Goal: Communication & Community: Share content

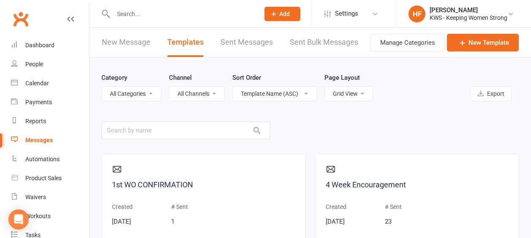
select select "grid"
drag, startPoint x: 0, startPoint y: 0, endPoint x: 46, endPoint y: 45, distance: 64.3
click at [46, 45] on div "Dashboard" at bounding box center [39, 45] width 29 height 7
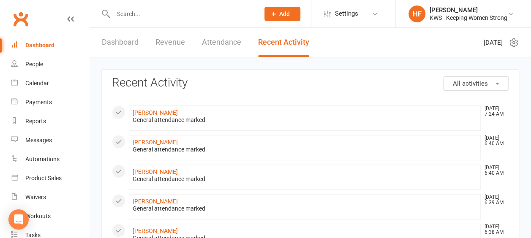
click at [119, 44] on link "Dashboard" at bounding box center [120, 42] width 37 height 29
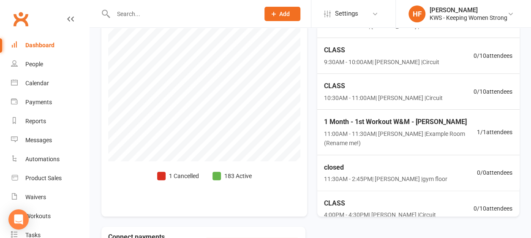
scroll to position [296, 0]
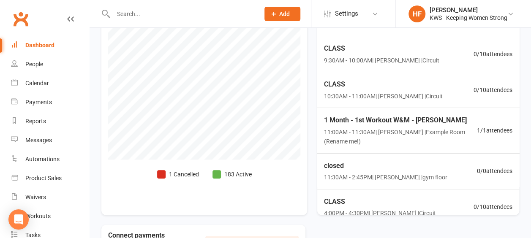
click at [164, 172] on span at bounding box center [161, 174] width 8 height 8
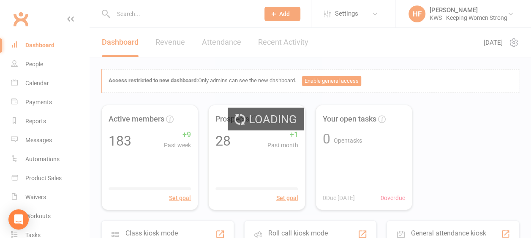
select select "no_trial"
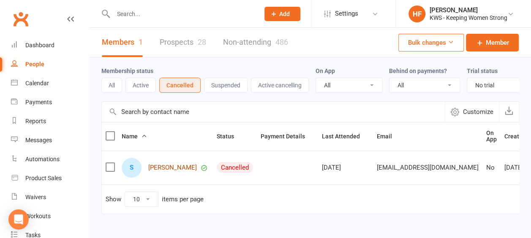
click at [163, 172] on link "[PERSON_NAME]" at bounding box center [172, 167] width 49 height 7
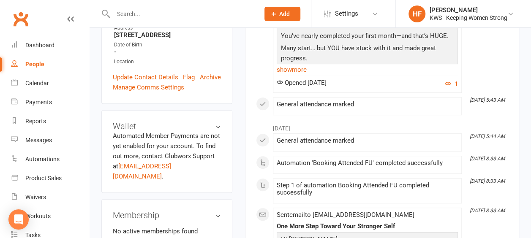
scroll to position [254, 0]
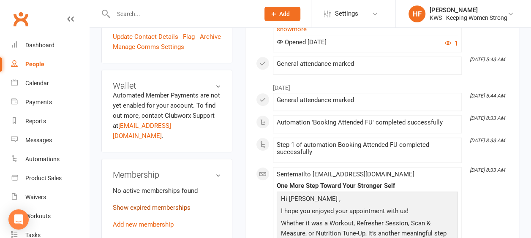
click at [163, 204] on link "Show expired memberships" at bounding box center [152, 208] width 78 height 8
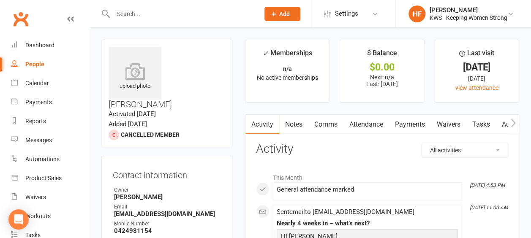
scroll to position [0, 0]
click at [330, 122] on link "Comms" at bounding box center [326, 124] width 35 height 19
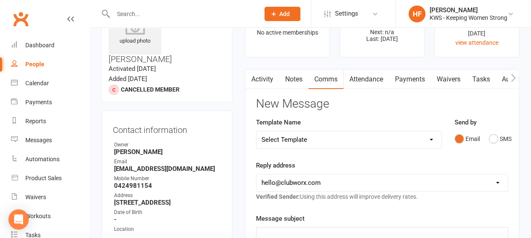
scroll to position [42, 0]
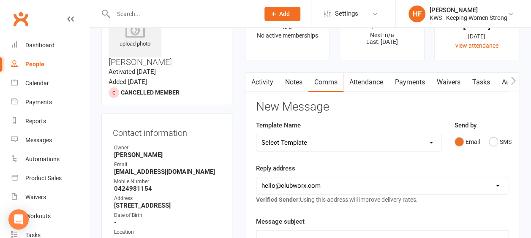
click at [433, 144] on select "Select Template [Email] KWS RENEWAL [Email] 1st WO CONFIRMATION [Email] 4 Week …" at bounding box center [349, 142] width 185 height 17
click at [257, 134] on select "Select Template [Email] KWS RENEWAL [Email] 1st WO CONFIRMATION [Email] 4 Week …" at bounding box center [349, 142] width 185 height 17
click at [432, 141] on select "Select Template [Email] KWS RENEWAL [Email] 1st WO CONFIRMATION [Email] 4 Week …" at bounding box center [349, 142] width 185 height 17
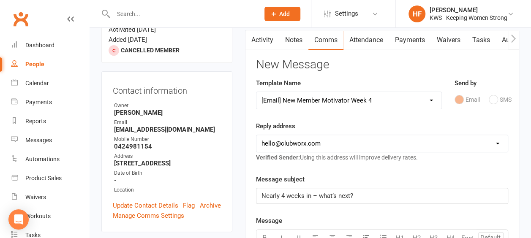
click at [434, 98] on select "Select Template [Email] KWS RENEWAL [Email] 1st WO CONFIRMATION [Email] 4 Week …" at bounding box center [349, 100] width 185 height 17
select select "18"
click at [257, 92] on select "Select Template [Email] KWS RENEWAL [Email] 1st WO CONFIRMATION [Email] 4 Week …" at bounding box center [349, 100] width 185 height 17
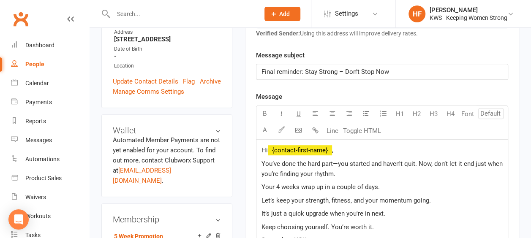
scroll to position [169, 0]
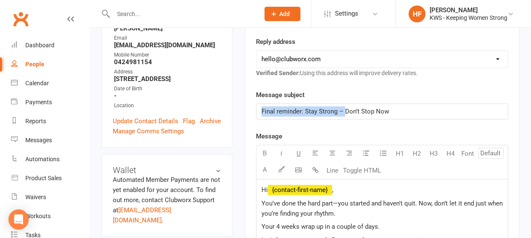
drag, startPoint x: 340, startPoint y: 109, endPoint x: 254, endPoint y: 102, distance: 86.9
click at [254, 102] on div "Activity Notes Comms Attendance Payments Waivers Tasks Automations Workouts Ass…" at bounding box center [382, 235] width 274 height 580
click at [304, 109] on span "Don’t Stop Now" at bounding box center [284, 112] width 44 height 8
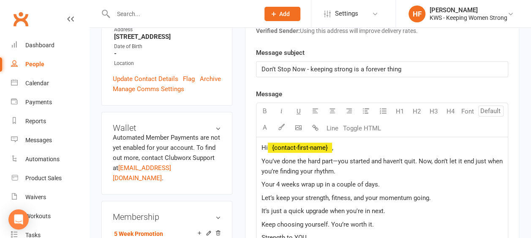
scroll to position [254, 0]
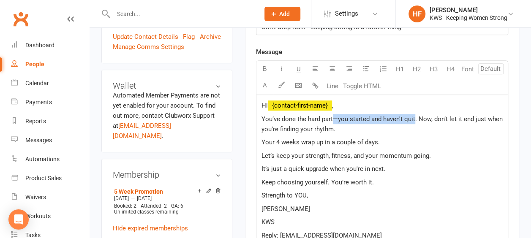
drag, startPoint x: 415, startPoint y: 118, endPoint x: 334, endPoint y: 115, distance: 81.2
click at [334, 115] on span "You’ve done the hard part—you started and haven't quit. Now, don’t let it end j…" at bounding box center [383, 124] width 243 height 18
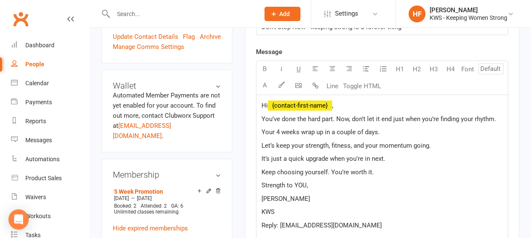
drag, startPoint x: 354, startPoint y: 116, endPoint x: 362, endPoint y: 115, distance: 7.7
click at [355, 116] on span "You’ve done the hard part. Now, don’t let it end just when you’re finding your …" at bounding box center [379, 119] width 235 height 8
drag, startPoint x: 355, startPoint y: 116, endPoint x: 336, endPoint y: 117, distance: 19.5
click at [336, 117] on span "You’ve done the hard part. Now, don’t let it end just when you’re finding your …" at bounding box center [379, 119] width 235 height 8
click at [279, 129] on span "Your 4 weeks wrap up in a couple of days." at bounding box center [321, 133] width 118 height 8
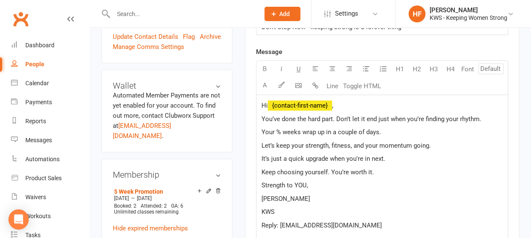
click at [301, 129] on span "Your % weeks wrap up in a couple of days." at bounding box center [322, 133] width 120 height 8
click at [326, 130] on span "Your % weeks has wrap up in a couple of days." at bounding box center [327, 133] width 131 height 8
drag, startPoint x: 397, startPoint y: 129, endPoint x: 338, endPoint y: 129, distance: 59.2
click at [338, 129] on span "Your % weeks has wrapped up in a couple of days." at bounding box center [333, 133] width 142 height 8
click at [279, 130] on span "Your % weeks has wrapped." at bounding box center [301, 133] width 78 height 8
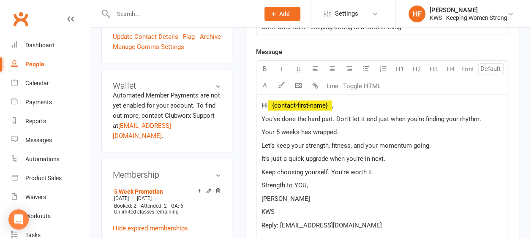
click at [337, 129] on span "Your 5 weeks has wrapped." at bounding box center [300, 133] width 77 height 8
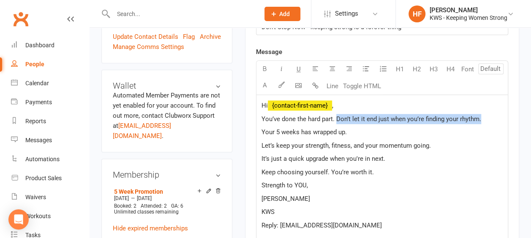
drag, startPoint x: 485, startPoint y: 116, endPoint x: 336, endPoint y: 118, distance: 149.7
click at [336, 118] on p "You’ve done the hard part. Don’t let it end just when you’re finding your rhyth…" at bounding box center [382, 119] width 241 height 10
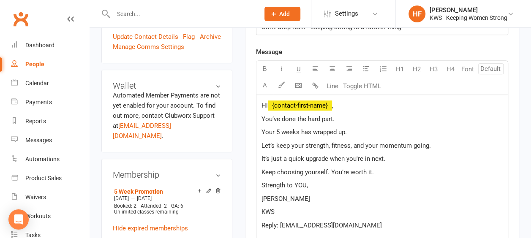
click at [260, 127] on div "Hi ﻿ {contact-first-name} , You’ve done the hard part. Your 5 weeks has wrapped…" at bounding box center [383, 172] width 252 height 155
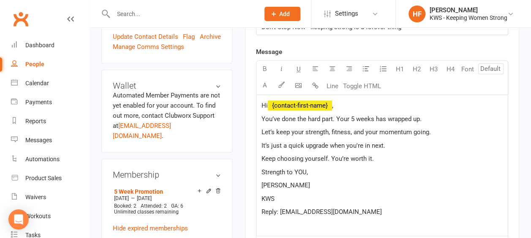
click at [320, 118] on span "You’ve done the hard part. Your 5 weeks has wrapped up." at bounding box center [342, 119] width 160 height 8
click at [383, 116] on span "You’ve done the 1st part. Your 5 weeks has wrapped up." at bounding box center [340, 119] width 157 height 8
click at [429, 130] on span "Let’s keep your strength, fitness, and your momentum going." at bounding box center [347, 133] width 170 height 8
drag, startPoint x: 329, startPoint y: 143, endPoint x: 344, endPoint y: 135, distance: 17.0
click at [332, 143] on span "It’s just a quick upgrade when you're in next." at bounding box center [324, 146] width 124 height 8
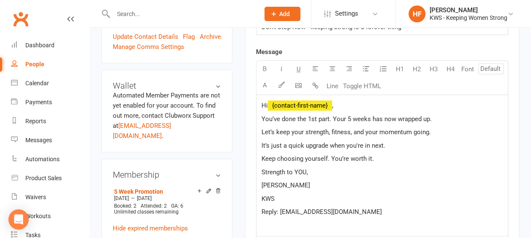
click at [365, 151] on div "Hi ﻿ {contact-first-name} , You’ve done the 1st part. Your 5 weeks has now wrap…" at bounding box center [383, 166] width 252 height 142
drag, startPoint x: 328, startPoint y: 143, endPoint x: 339, endPoint y: 141, distance: 10.7
click at [330, 143] on span "It’s just a quick upgrade when you're in next." at bounding box center [324, 146] width 124 height 8
click at [375, 156] on p "Keep choosing yourself. You’re worth it." at bounding box center [382, 159] width 241 height 10
click at [327, 156] on span "Keep choosing yourself. You’re worth it." at bounding box center [318, 159] width 112 height 8
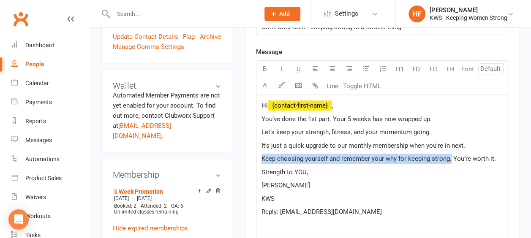
drag, startPoint x: 451, startPoint y: 158, endPoint x: 259, endPoint y: 155, distance: 192.0
click at [259, 155] on div "Hi ﻿ {contact-first-name} , You’ve done the 1st part. Your 5 weeks has now wrap…" at bounding box center [383, 166] width 252 height 142
click at [267, 68] on icon "button" at bounding box center [265, 69] width 6 height 6
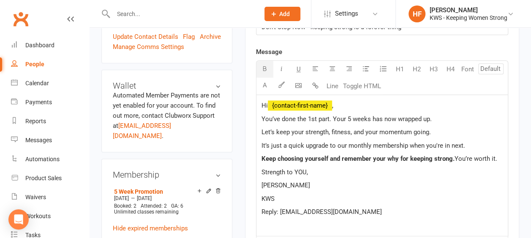
click at [426, 182] on p "Helen" at bounding box center [382, 186] width 241 height 10
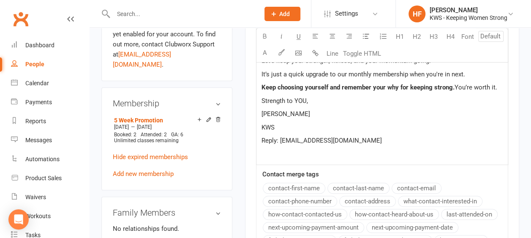
scroll to position [338, 0]
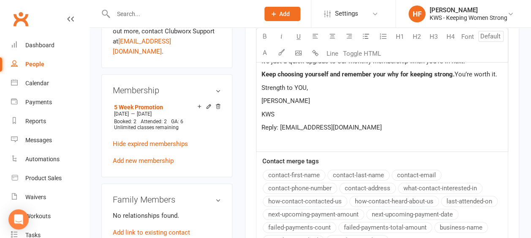
click at [263, 97] on span "Helen" at bounding box center [286, 101] width 49 height 8
drag, startPoint x: 261, startPoint y: 109, endPoint x: 274, endPoint y: 101, distance: 15.6
click at [262, 111] on span "KWS" at bounding box center [268, 115] width 13 height 8
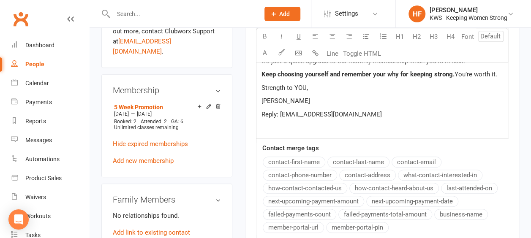
scroll to position [254, 0]
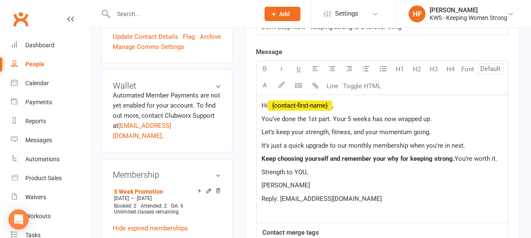
click at [377, 129] on span "Let’s keep your strength, fitness, and your momentum going." at bounding box center [347, 133] width 170 height 8
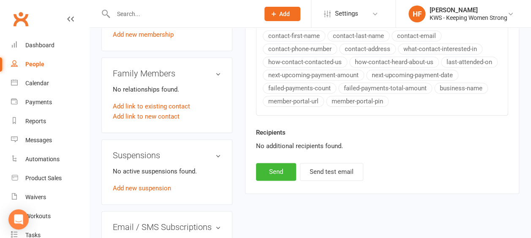
scroll to position [465, 0]
click at [278, 169] on button "Send" at bounding box center [276, 172] width 40 height 18
select select
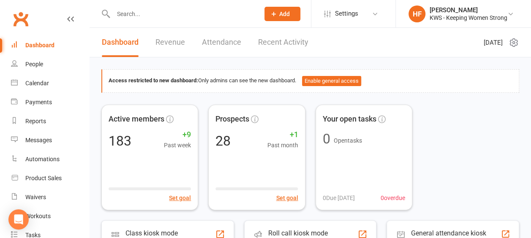
click at [147, 12] on input "text" at bounding box center [182, 14] width 143 height 12
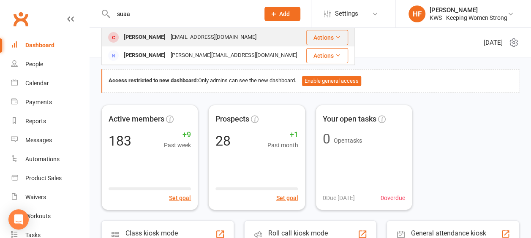
type input "suaa"
click at [148, 37] on div "[PERSON_NAME]" at bounding box center [144, 37] width 47 height 12
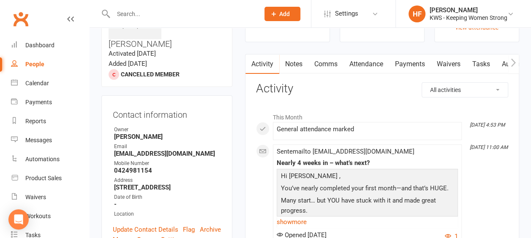
scroll to position [85, 0]
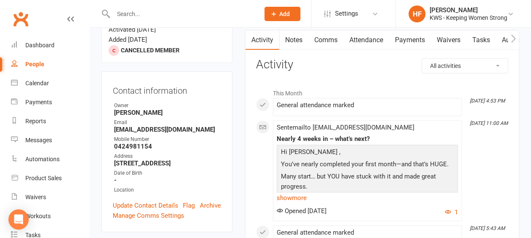
click at [299, 197] on link "show more" at bounding box center [367, 198] width 181 height 12
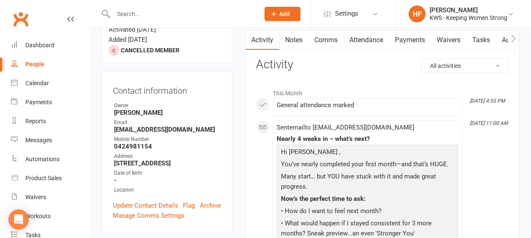
scroll to position [0, 0]
